Goal: Feedback & Contribution: Leave review/rating

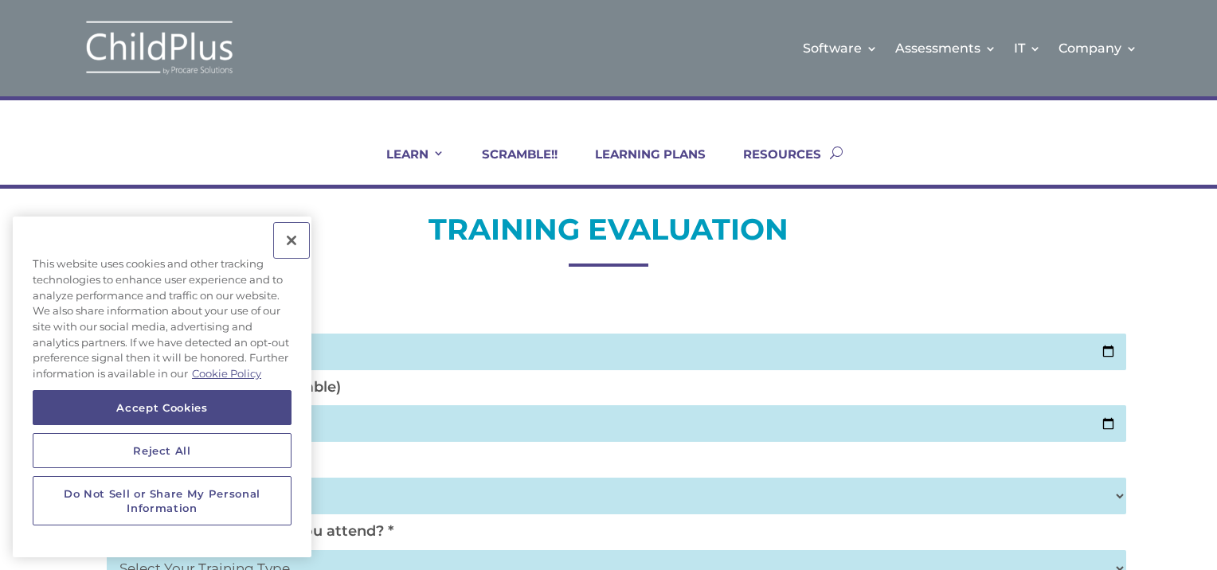
click at [288, 239] on button "Close" at bounding box center [291, 240] width 35 height 35
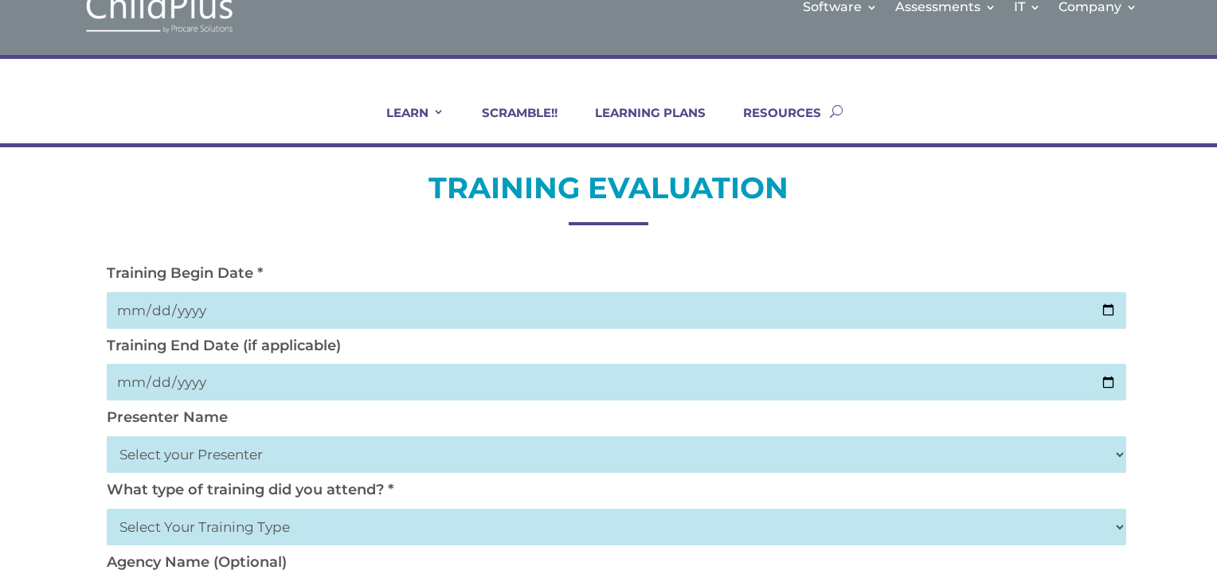
scroll to position [44, 0]
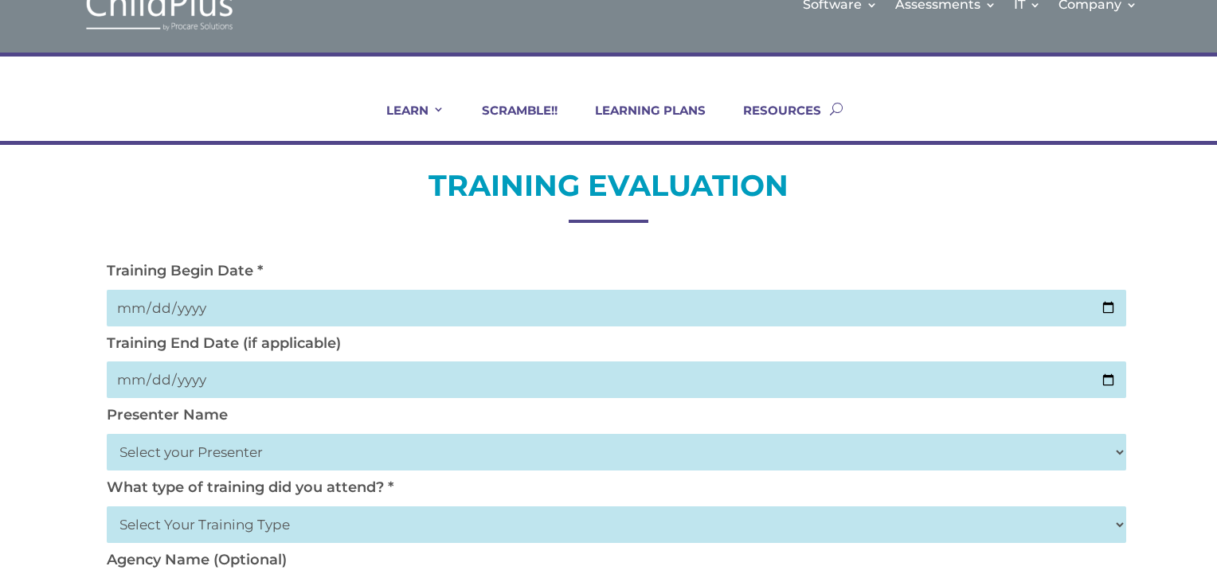
click at [287, 328] on div "Training Begin Date *" at bounding box center [608, 298] width 1019 height 72
click at [286, 323] on input "date" at bounding box center [616, 308] width 1019 height 37
click at [284, 315] on input "date" at bounding box center [616, 308] width 1019 height 37
click at [1104, 303] on input "date" at bounding box center [616, 308] width 1019 height 37
type input "2025-10-02"
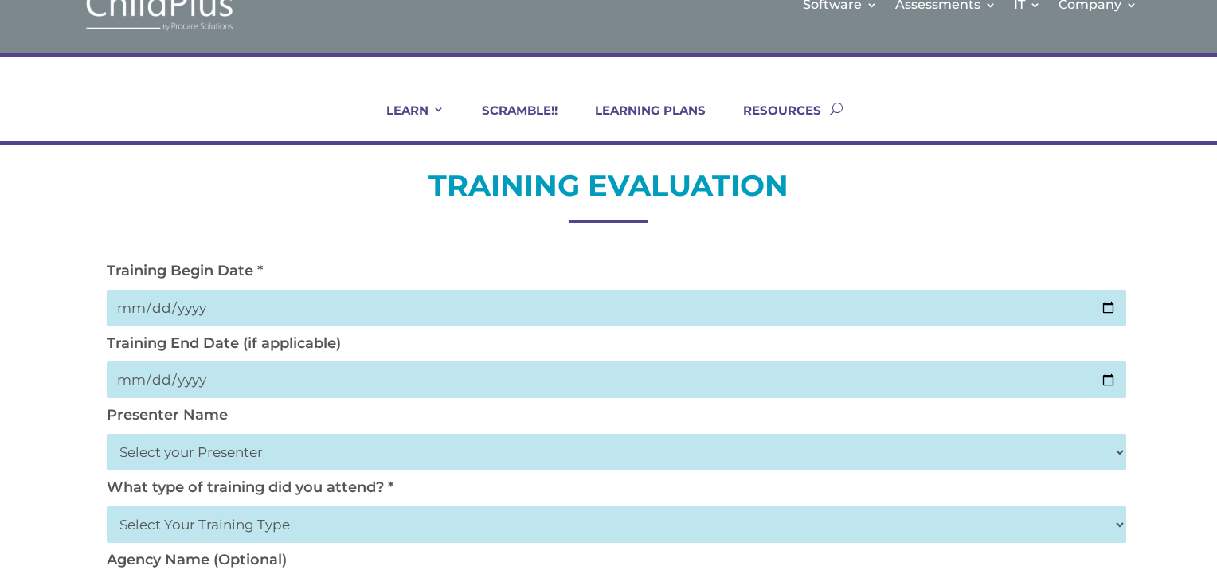
click at [1113, 380] on input "date" at bounding box center [616, 380] width 1019 height 37
type input "2025-10-02"
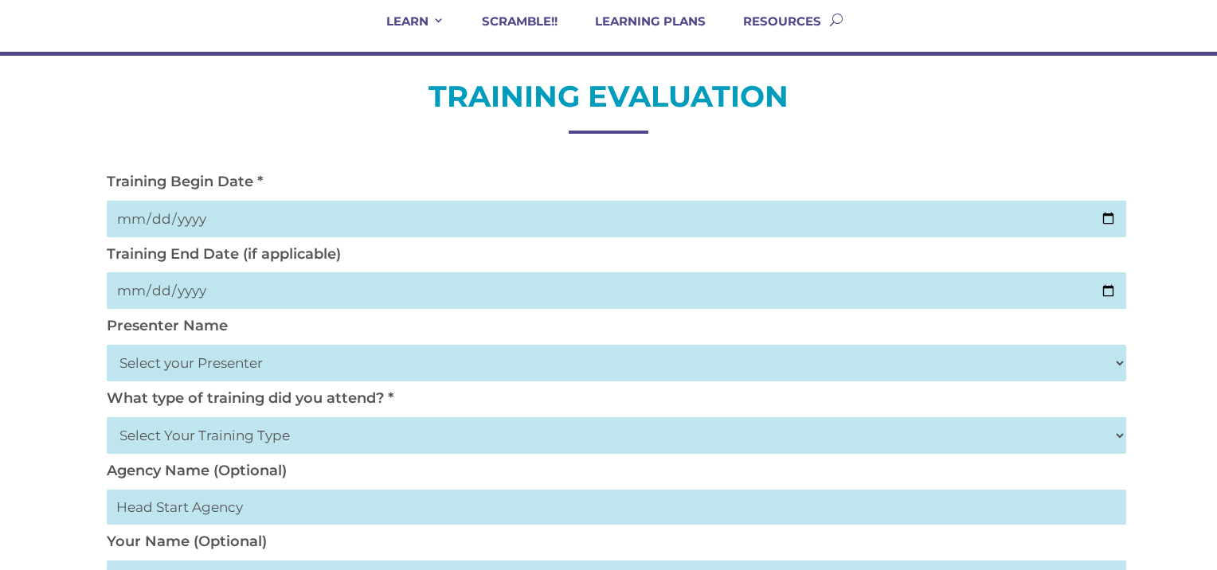
scroll to position [135, 0]
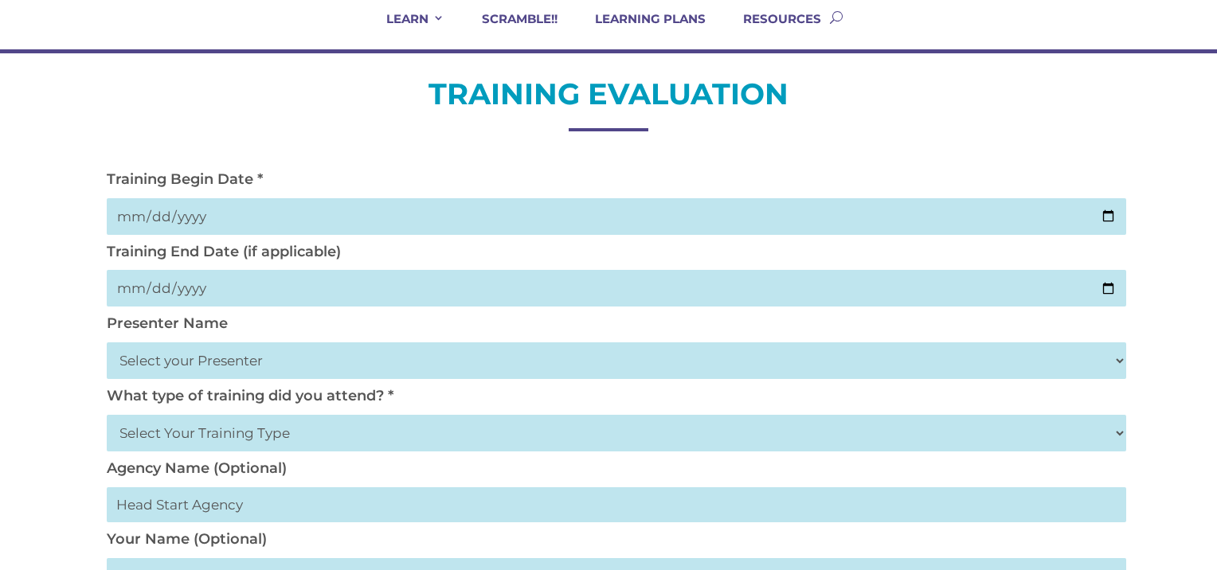
click at [1119, 359] on select "Select your Presenter Aaron Dickerson Amy Corkery Cindy Coats Danielle Hensley …" at bounding box center [616, 360] width 1019 height 37
click at [245, 382] on div "Presenter Name Select your Presenter Aaron Dickerson Amy Corkery Cindy Coats Da…" at bounding box center [608, 351] width 1019 height 72
click at [241, 368] on select "Select your Presenter Aaron Dickerson Amy Corkery Cindy Coats Danielle Hensley …" at bounding box center [616, 360] width 1019 height 37
select select "Nickerson, Trecia"
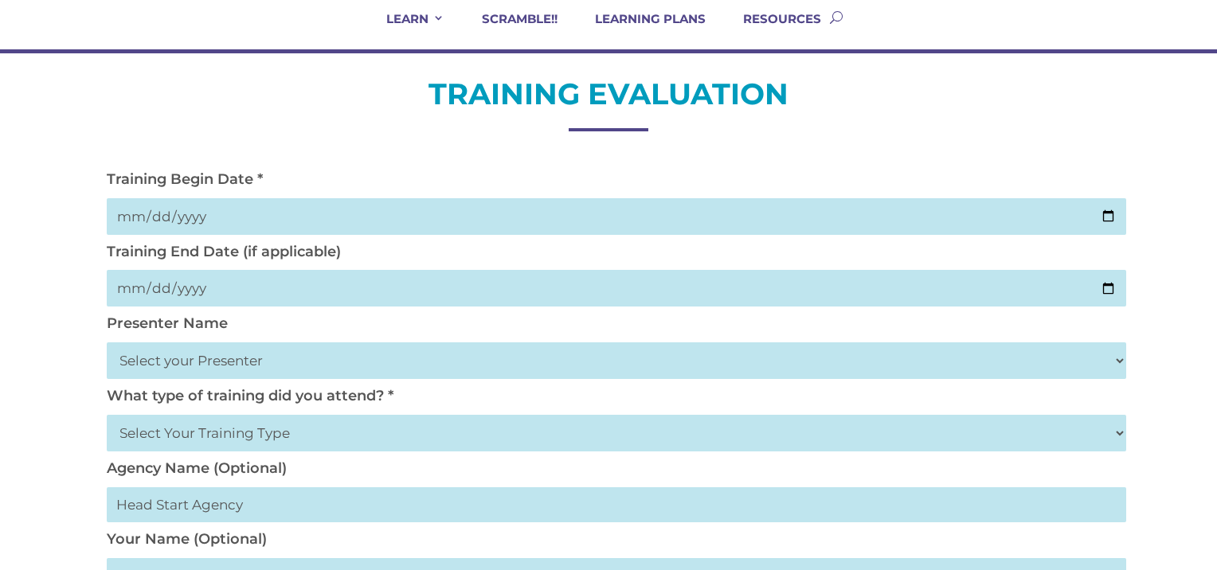
click at [107, 342] on select "Select your Presenter Aaron Dickerson Amy Corkery Cindy Coats Danielle Hensley …" at bounding box center [616, 360] width 1019 height 37
click at [214, 436] on select "Select Your Training Type On-site (at your agency) Virtual Visit Live Group Web…" at bounding box center [616, 433] width 1019 height 37
select select "Virtual Visit"
click at [107, 415] on select "Select Your Training Type On-site (at your agency) Virtual Visit Live Group Web…" at bounding box center [616, 433] width 1019 height 37
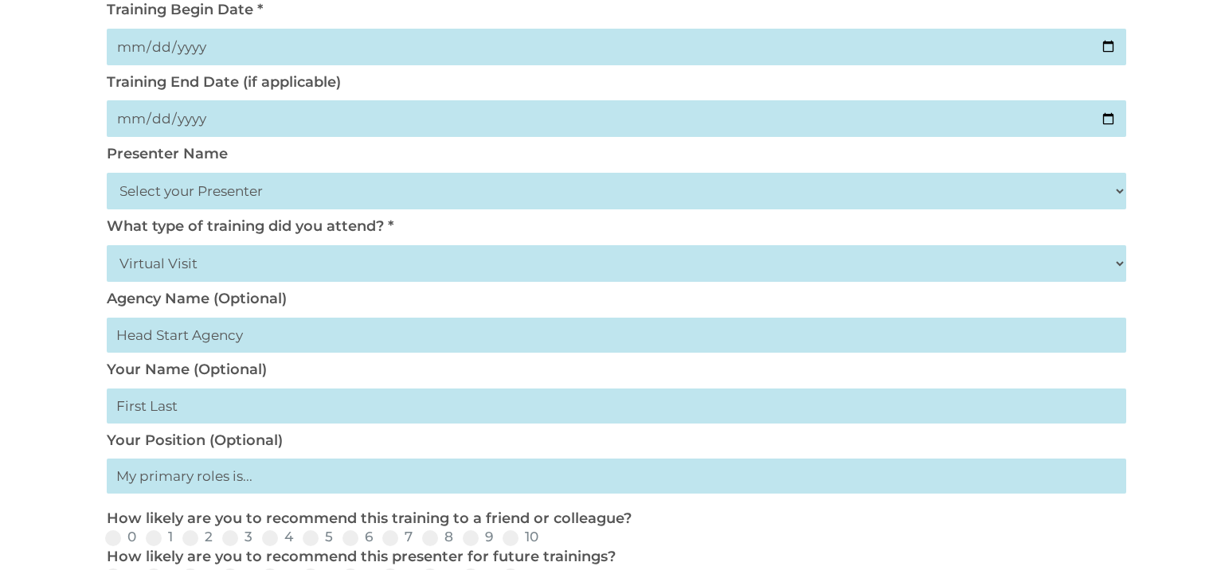
scroll to position [320, 0]
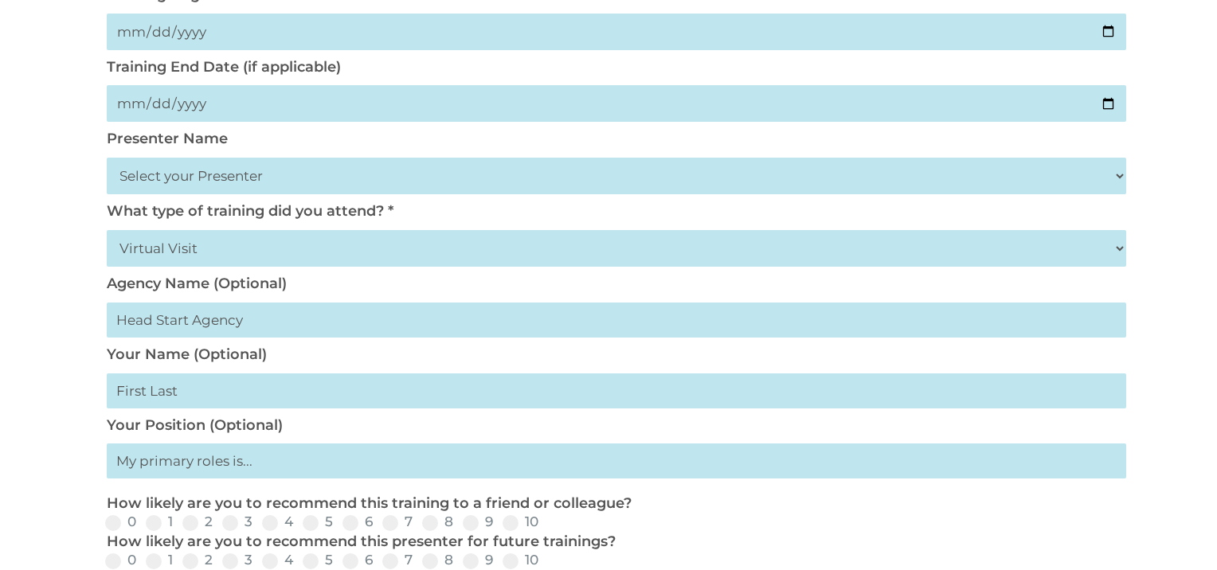
click at [193, 395] on input "text" at bounding box center [616, 391] width 1019 height 35
click at [191, 458] on input "text" at bounding box center [616, 461] width 1019 height 35
click at [214, 401] on input "yuritsi" at bounding box center [616, 391] width 1019 height 35
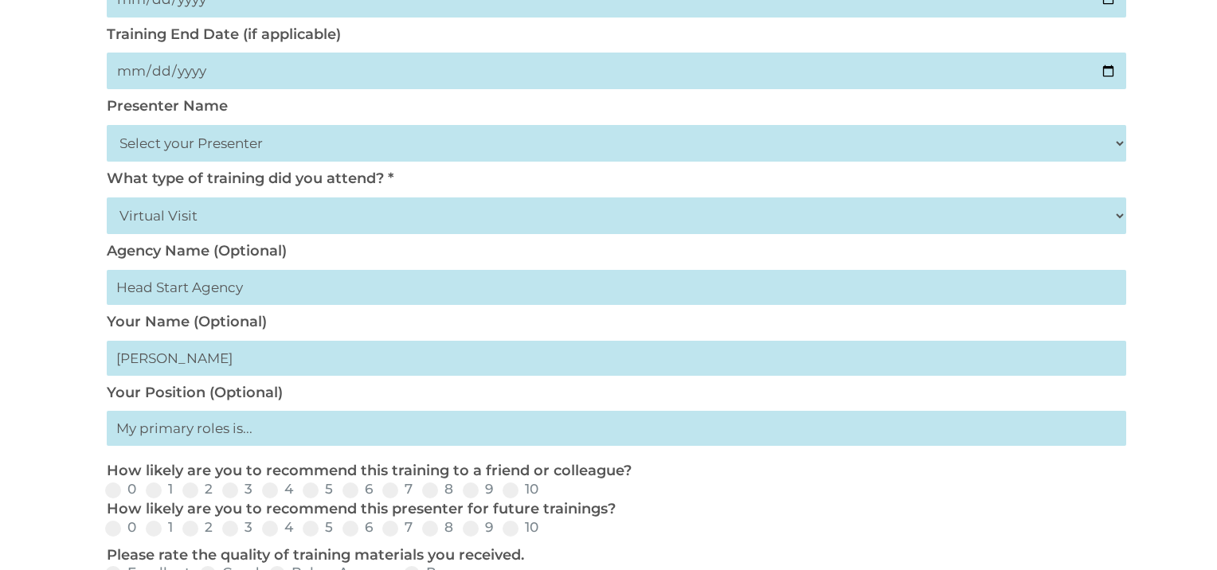
scroll to position [357, 0]
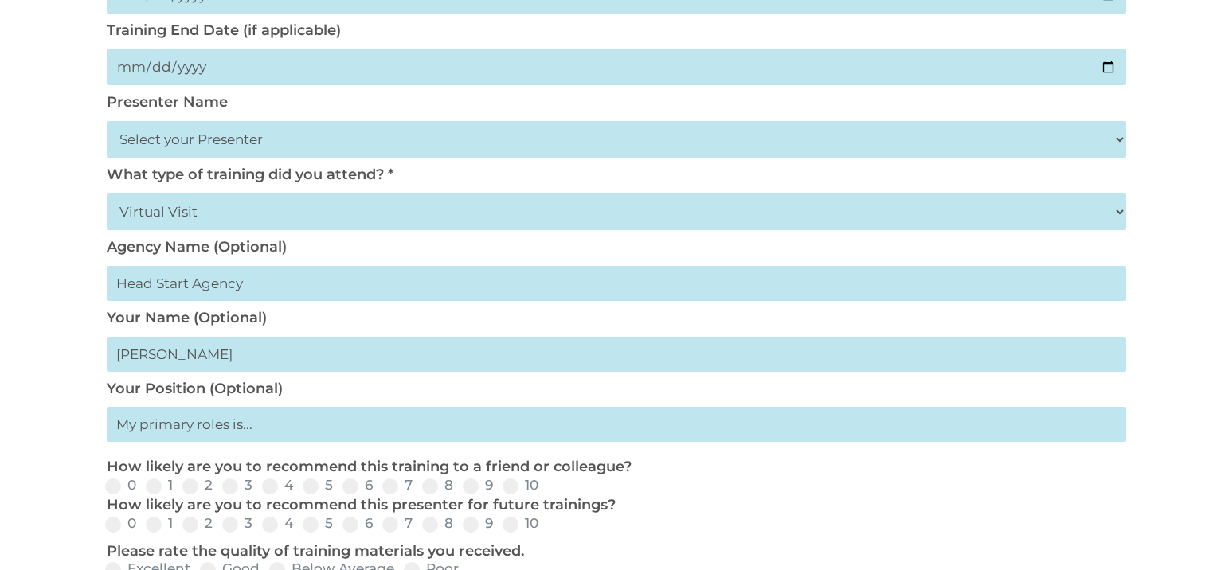
type input "yuritsi mojica"
click at [211, 422] on input "text" at bounding box center [616, 424] width 1019 height 35
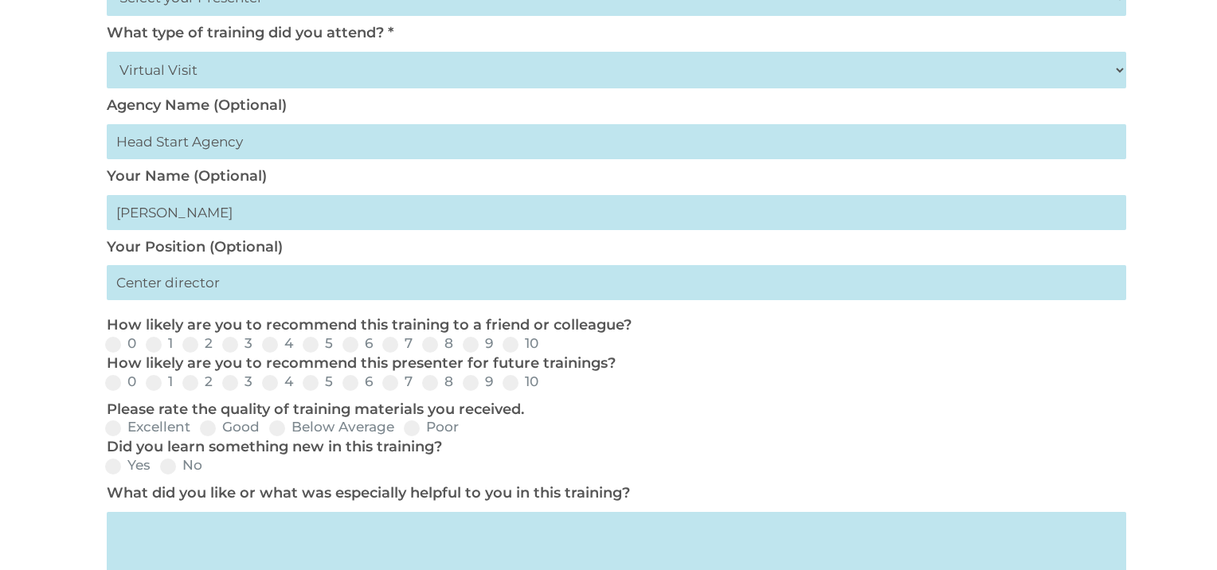
scroll to position [499, 0]
type input "Center director"
click at [530, 345] on label "10" at bounding box center [521, 343] width 36 height 14
click at [546, 345] on input "10" at bounding box center [551, 349] width 10 height 10
radio input "true"
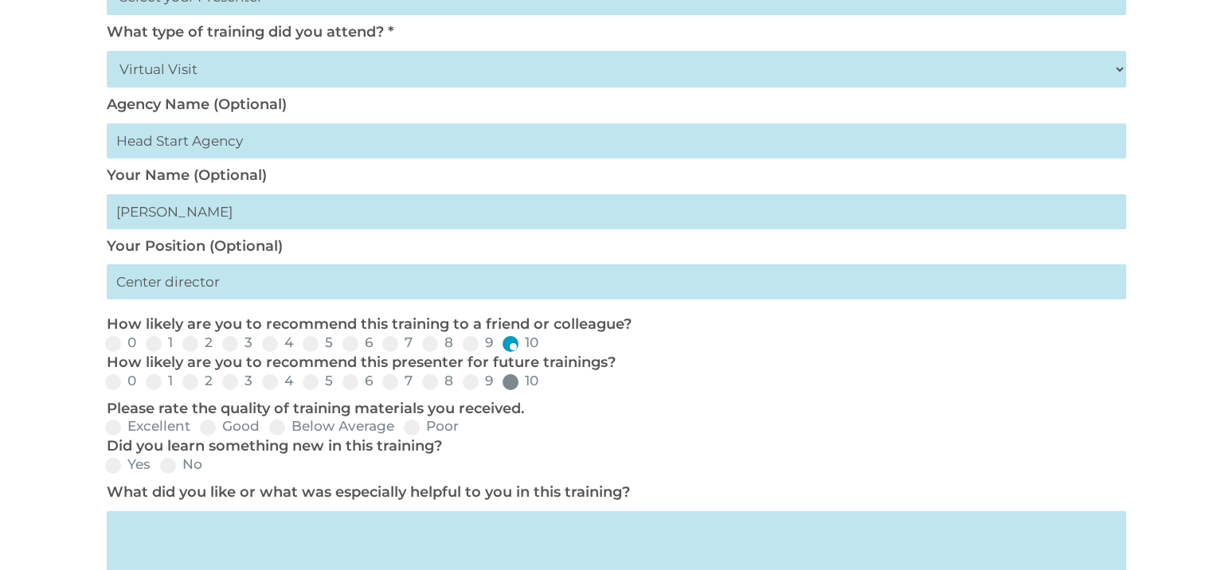
click at [521, 382] on label "10" at bounding box center [521, 381] width 36 height 14
click at [546, 382] on input "10" at bounding box center [551, 387] width 10 height 10
radio input "true"
click at [126, 427] on label "Excellent" at bounding box center [147, 427] width 85 height 14
click at [198, 428] on input "Excellent" at bounding box center [203, 433] width 10 height 10
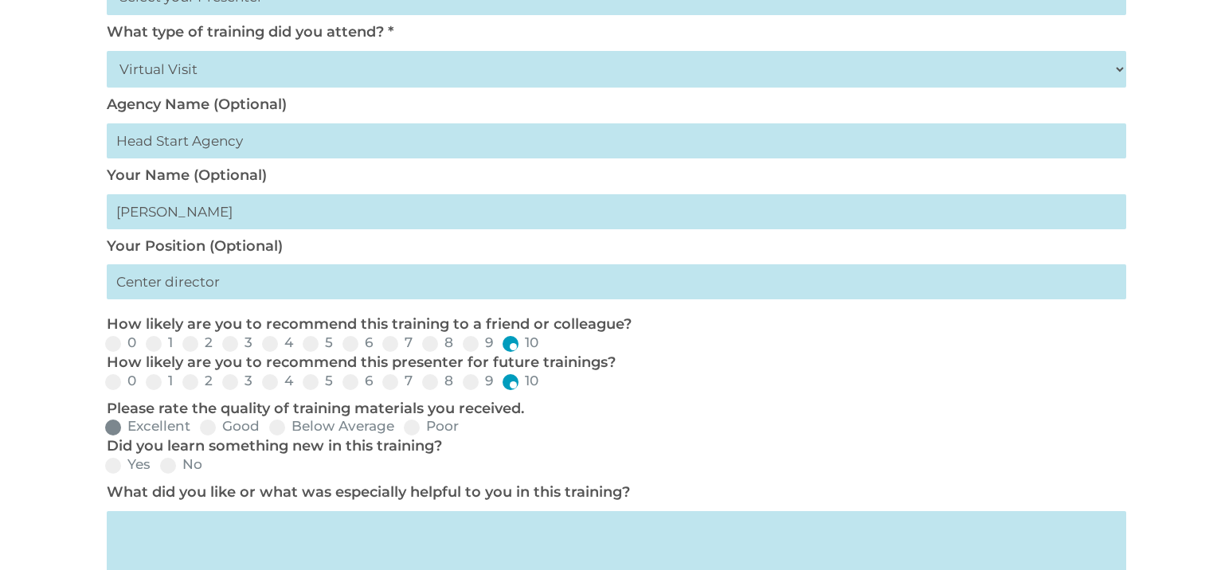
radio input "true"
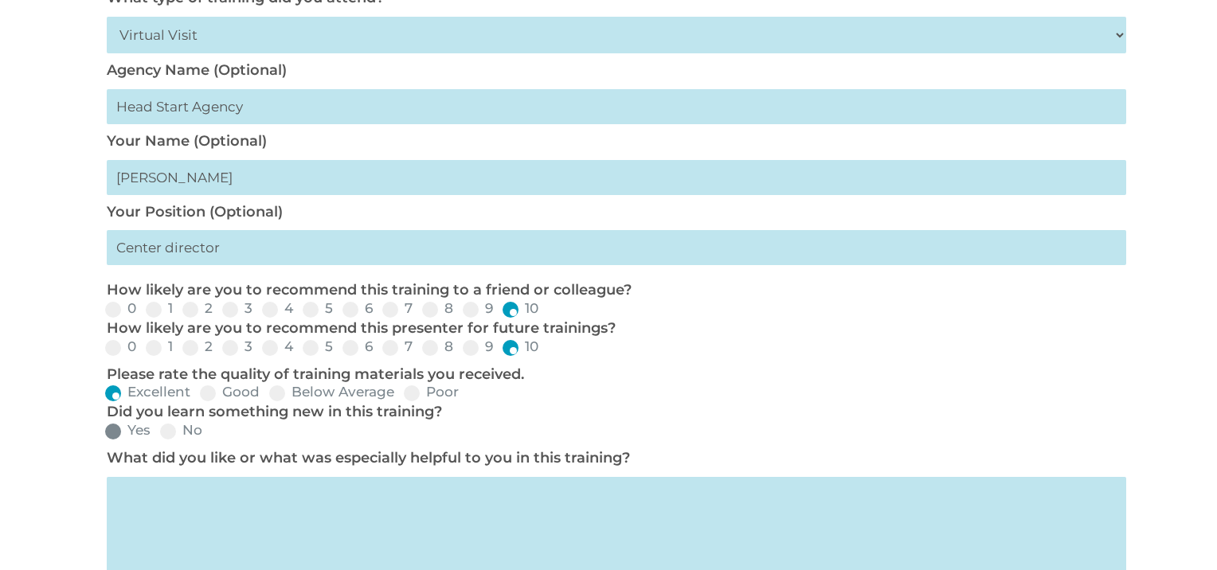
click at [118, 433] on span at bounding box center [113, 432] width 16 height 16
click at [158, 433] on input "Yes" at bounding box center [163, 437] width 10 height 10
radio input "true"
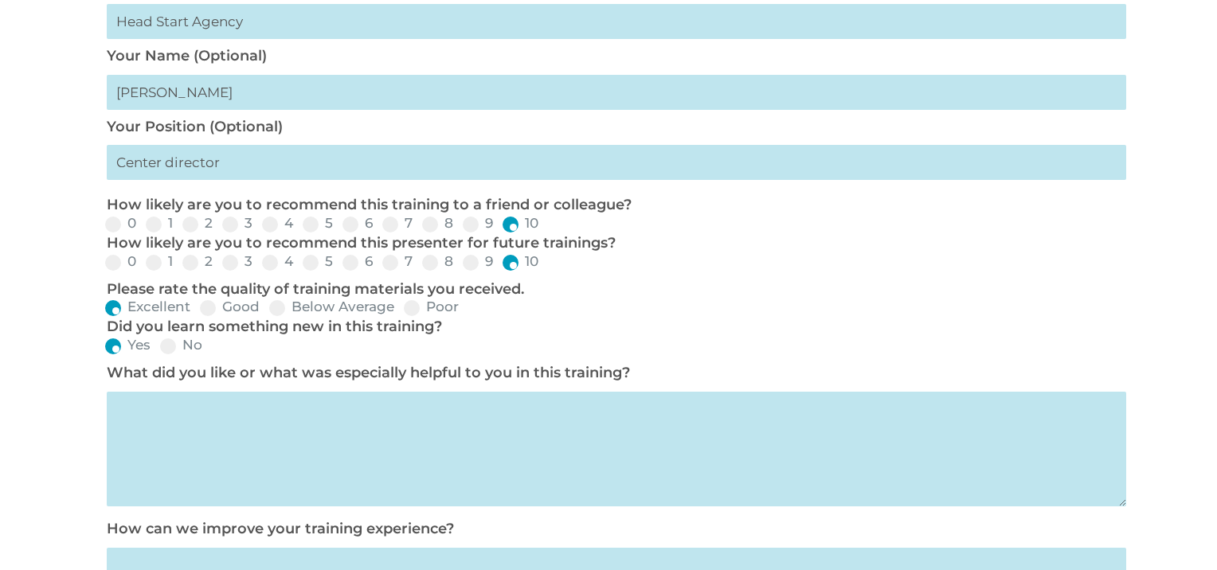
scroll to position [659, 0]
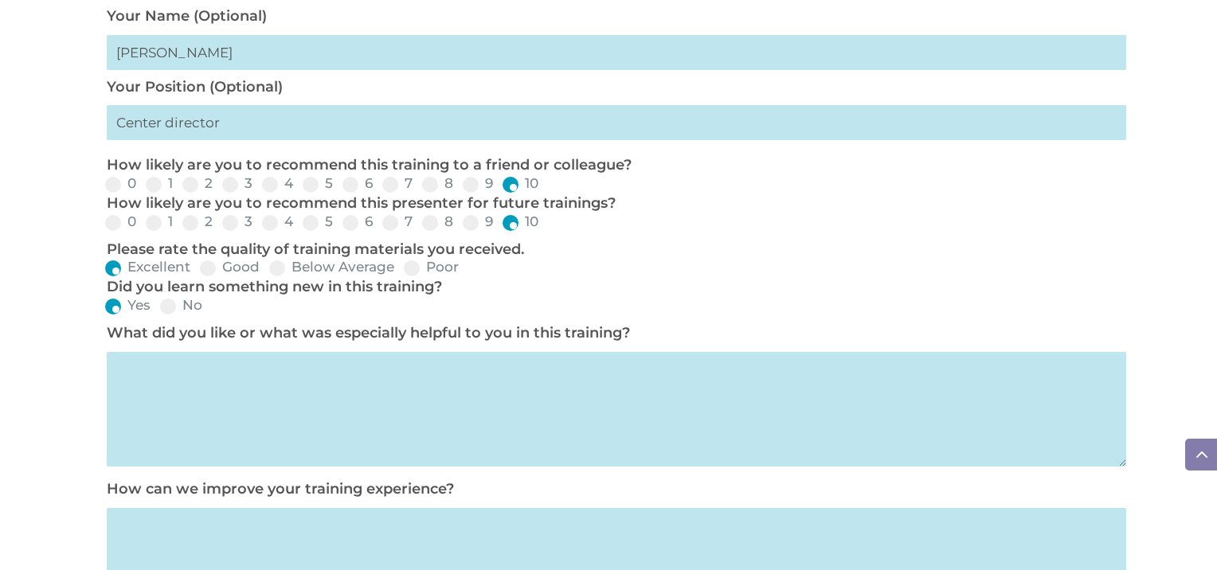
click at [118, 433] on textarea at bounding box center [616, 409] width 1019 height 115
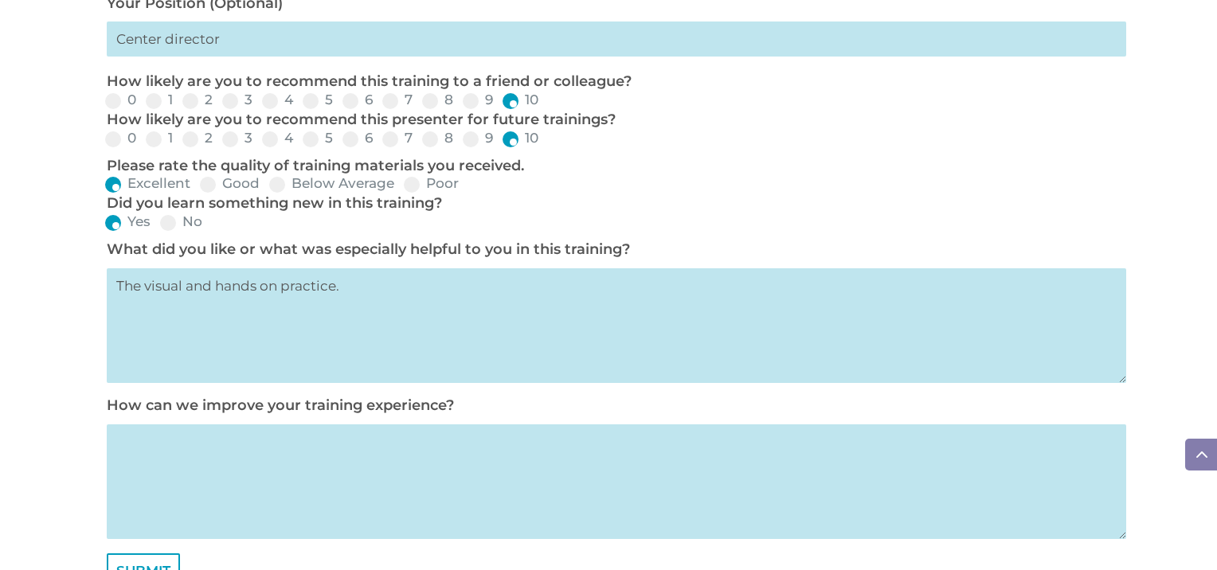
scroll to position [755, 0]
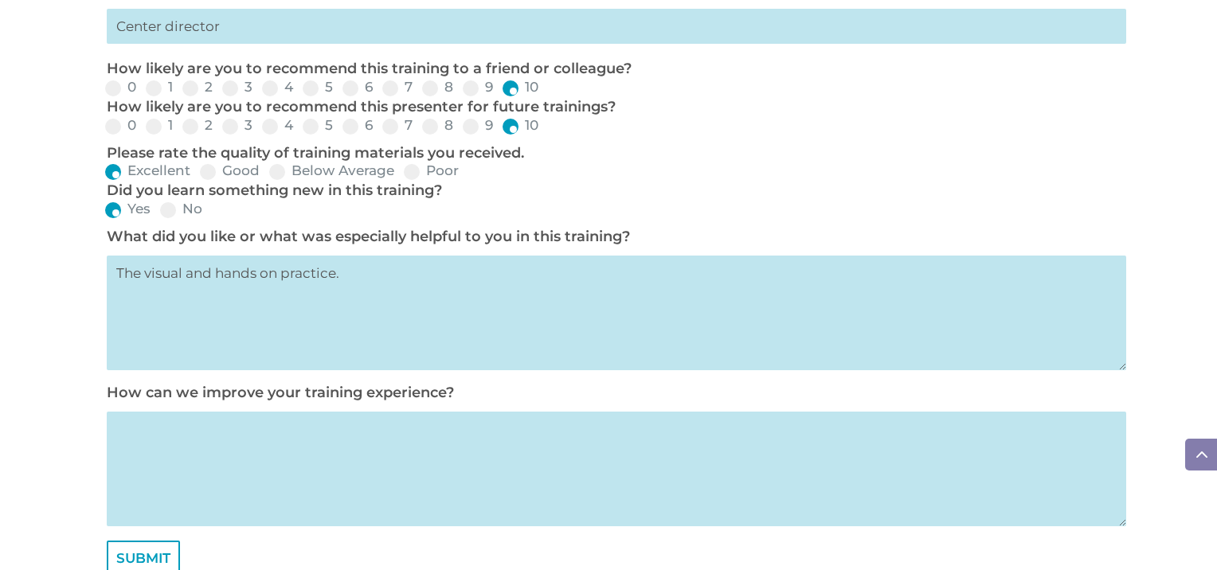
type textarea "The visual and hands on practice."
click at [118, 433] on textarea at bounding box center [616, 469] width 1019 height 115
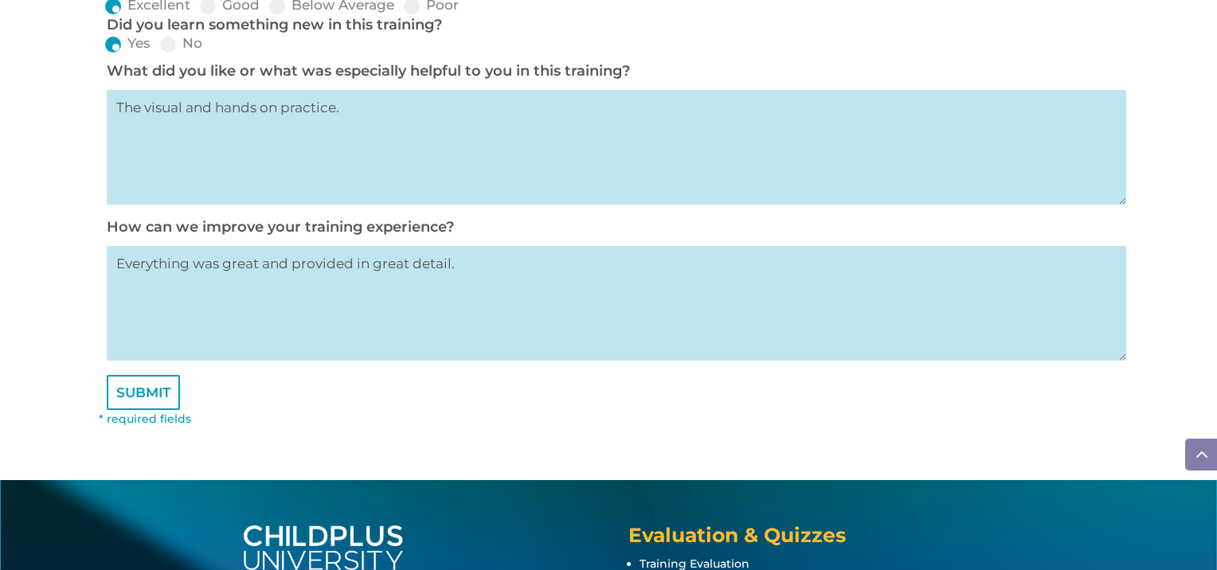
scroll to position [922, 0]
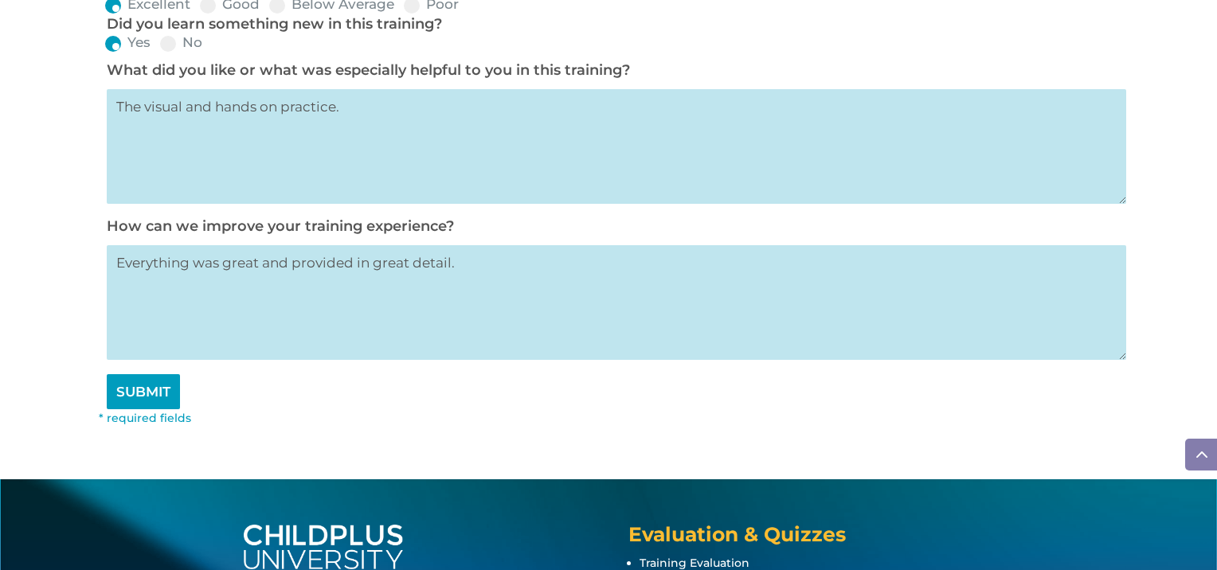
type textarea "Everything was great and provided in great detail."
click at [137, 402] on input "SUBMIT" at bounding box center [143, 391] width 73 height 35
